Goal: Find specific page/section: Find specific page/section

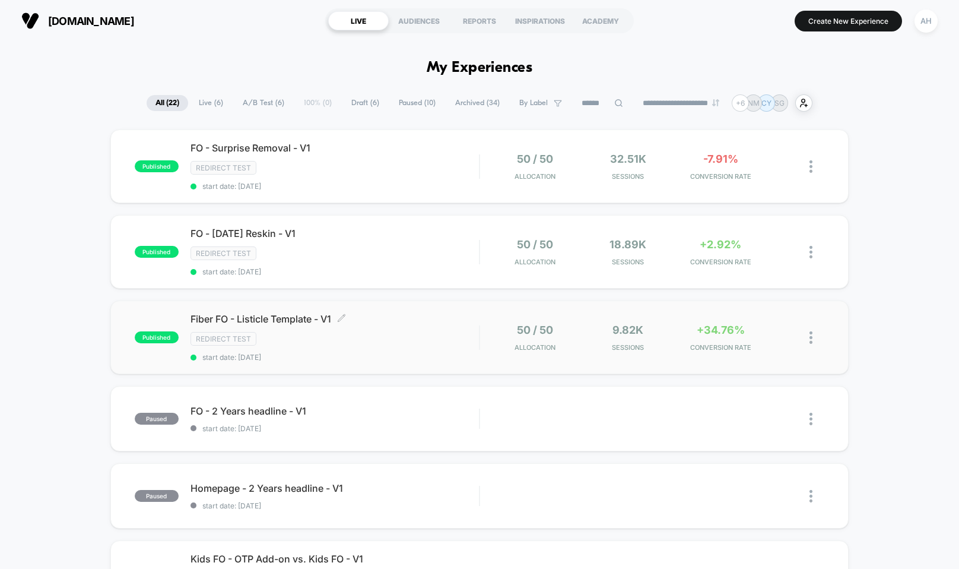
click at [431, 333] on div "Redirect Test" at bounding box center [335, 339] width 288 height 14
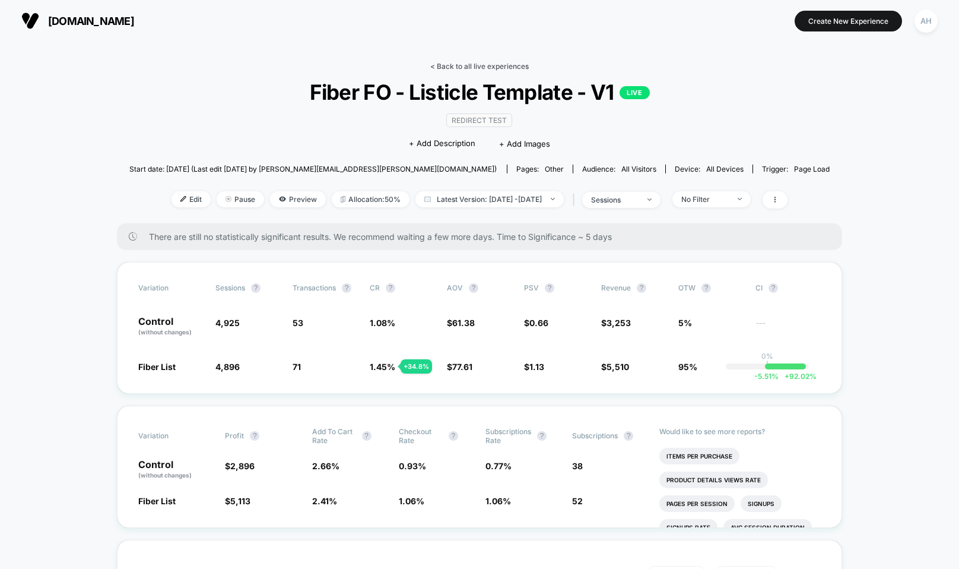
click at [457, 64] on link "< Back to all live experiences" at bounding box center [479, 66] width 99 height 9
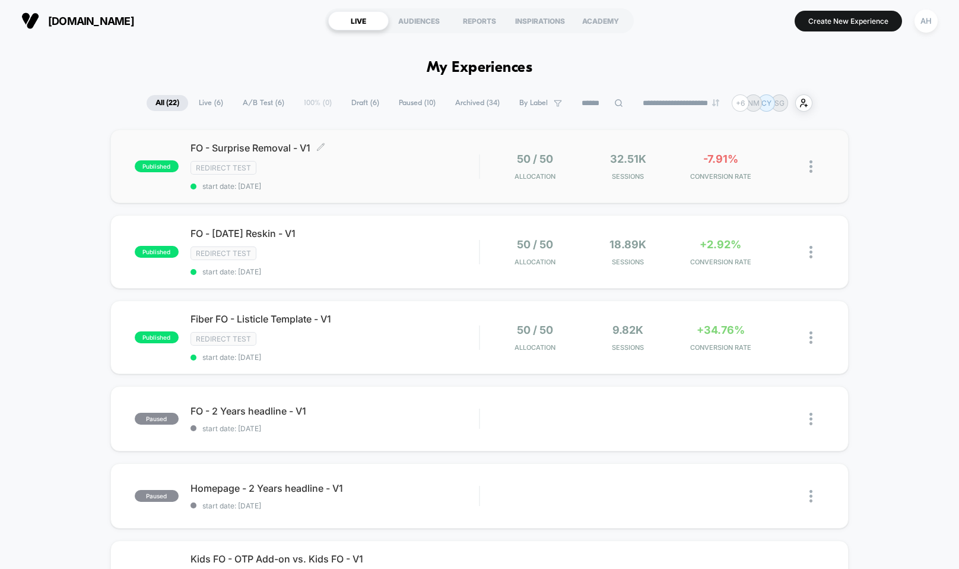
click at [389, 172] on div "Redirect Test" at bounding box center [335, 168] width 288 height 14
